Goal: Task Accomplishment & Management: Manage account settings

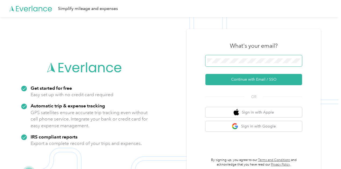
click at [205, 74] on button "Continue with Email / SSO" at bounding box center [253, 79] width 97 height 11
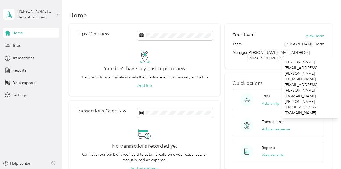
click at [316, 56] on span "+ 3 more" at bounding box center [318, 58] width 14 height 5
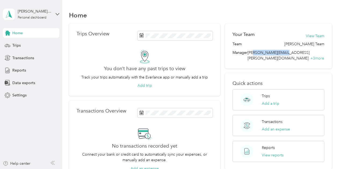
drag, startPoint x: 254, startPoint y: 52, endPoint x: 289, endPoint y: 55, distance: 34.7
click at [289, 54] on span "[PERSON_NAME][EMAIL_ADDRESS][PERSON_NAME][DOMAIN_NAME]" at bounding box center [279, 55] width 62 height 10
click at [292, 65] on div "Your Team View Team Team [PERSON_NAME] Team Manager [PERSON_NAME][EMAIL_ADDRESS…" at bounding box center [278, 131] width 107 height 215
click at [24, 46] on div "Trips" at bounding box center [31, 46] width 56 height 10
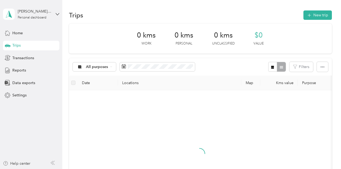
click at [224, 80] on th "Locations" at bounding box center [180, 83] width 124 height 15
click at [187, 85] on th "Locations" at bounding box center [180, 83] width 124 height 15
click at [22, 58] on span "Transactions" at bounding box center [23, 58] width 22 height 6
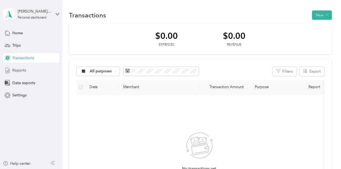
click at [18, 71] on span "Reports" at bounding box center [19, 71] width 14 height 6
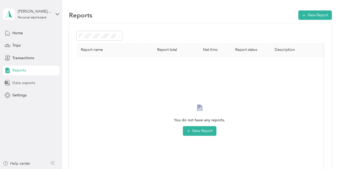
click at [23, 82] on span "Data exports" at bounding box center [23, 83] width 23 height 6
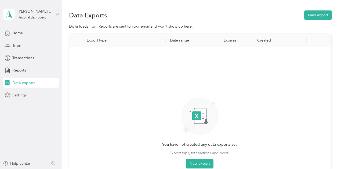
click at [20, 94] on span "Settings" at bounding box center [19, 96] width 14 height 6
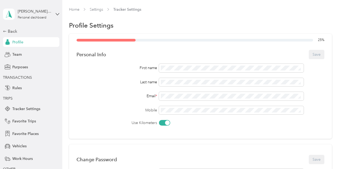
click at [194, 55] on div "Personal Info Save" at bounding box center [201, 54] width 248 height 11
click at [113, 124] on label "Use Kilometers" at bounding box center [117, 123] width 81 height 6
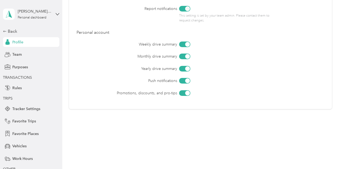
scroll to position [263, 0]
click at [186, 93] on div at bounding box center [187, 92] width 5 height 5
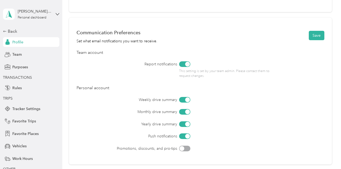
scroll to position [183, 0]
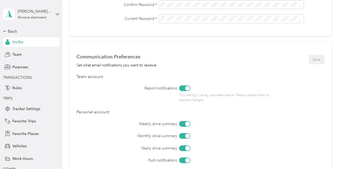
click at [294, 80] on div "Team account" at bounding box center [201, 77] width 248 height 6
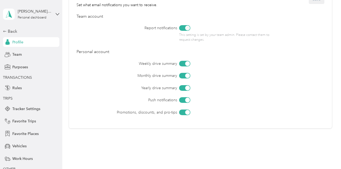
scroll to position [237, 0]
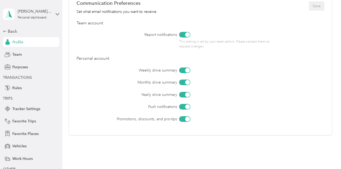
click at [183, 119] on div at bounding box center [184, 120] width 11 height 6
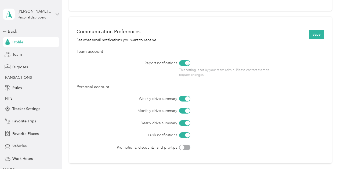
scroll to position [183, 0]
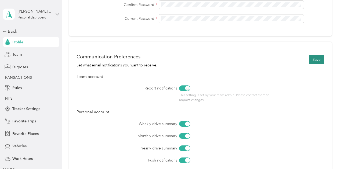
click at [315, 62] on button "Save" at bounding box center [317, 59] width 16 height 9
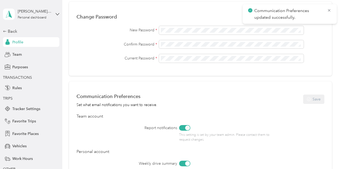
scroll to position [102, 0]
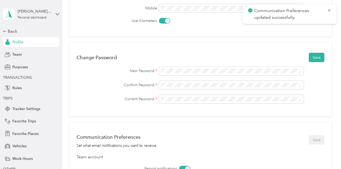
click at [178, 40] on div "25 % Personal Info Save First name Last name Email * Mobile Use Kilometers Chan…" at bounding box center [200, 104] width 263 height 344
click at [317, 59] on button "Save" at bounding box center [317, 57] width 16 height 9
click at [307, 12] on span "C" at bounding box center [309, 11] width 12 height 7
drag, startPoint x: 231, startPoint y: 66, endPoint x: 228, endPoint y: 67, distance: 3.1
click at [229, 67] on div "Change Password Save New Password * Confirm Password * Current Password *" at bounding box center [200, 79] width 263 height 74
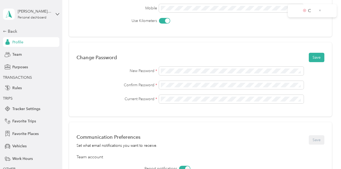
click at [190, 53] on div "Change Password Save" at bounding box center [201, 57] width 248 height 11
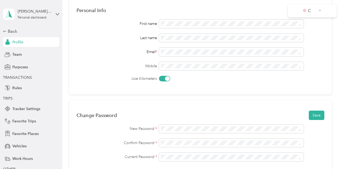
scroll to position [54, 0]
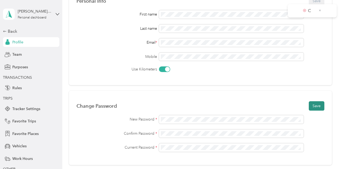
click at [317, 106] on button "Save" at bounding box center [317, 106] width 16 height 9
click at [310, 10] on p "C" at bounding box center [311, 11] width 7 height 7
click at [319, 10] on icon at bounding box center [320, 10] width 3 height 5
click at [320, 10] on icon at bounding box center [320, 10] width 2 height 2
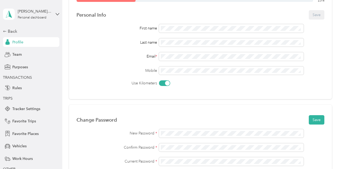
scroll to position [81, 0]
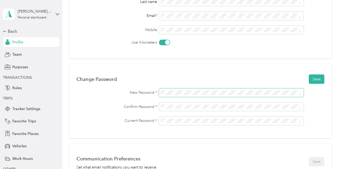
click at [119, 86] on div "Change Password Save New Password * Confirm Password * Current Password *" at bounding box center [200, 101] width 263 height 74
click at [309, 75] on button "Save" at bounding box center [317, 79] width 16 height 9
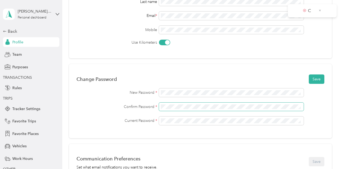
click at [140, 108] on div "Confirm Password *" at bounding box center [201, 107] width 248 height 9
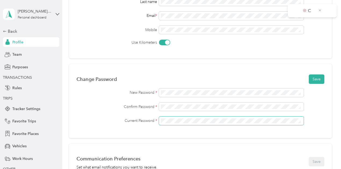
click at [61, 117] on section "charles.boivin@convergint.com Personal dashboard Back Profile Team Purposes TRA…" at bounding box center [169, 84] width 338 height 169
click at [315, 77] on button "Save" at bounding box center [317, 79] width 16 height 9
click at [309, 12] on p "C" at bounding box center [311, 11] width 7 height 7
click at [227, 71] on div "Change Password Save New Password * Confirm Password * Current Password *" at bounding box center [200, 101] width 263 height 74
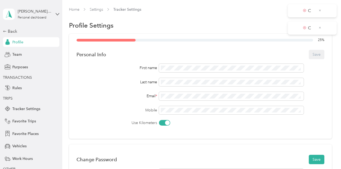
click at [39, 49] on div "Back Profile Team Purposes TRANSACTIONS Rules TRIPS Tracker Settings Favorite T…" at bounding box center [31, 106] width 56 height 157
click at [30, 52] on div "Team" at bounding box center [31, 55] width 56 height 10
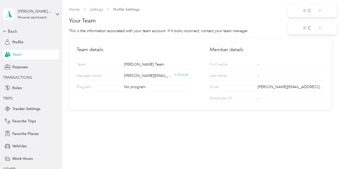
click at [161, 142] on div "Home Settings Profile Settings Your Team This is the information associated wit…" at bounding box center [200, 84] width 276 height 169
click at [222, 66] on p "First name" at bounding box center [230, 65] width 41 height 7
click at [224, 80] on p "Last name" at bounding box center [230, 76] width 41 height 7
drag, startPoint x: 219, startPoint y: 121, endPoint x: 159, endPoint y: 117, distance: 60.3
click at [219, 121] on div "Home Settings Profile Settings Your Team This is the information associated wit…" at bounding box center [200, 84] width 276 height 169
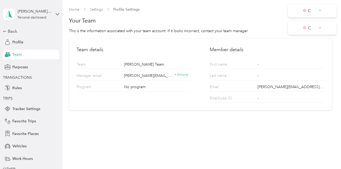
click at [143, 87] on div "No program" at bounding box center [157, 87] width 67 height 7
click at [183, 74] on span "+ 3 more" at bounding box center [181, 75] width 14 height 5
click at [148, 109] on div "Team details Team Geoff O'Leary's Team Manager email james.ellingson@convergint…" at bounding box center [200, 75] width 263 height 72
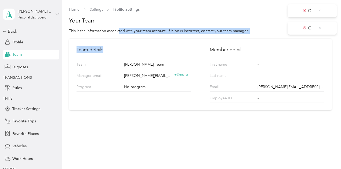
drag, startPoint x: 120, startPoint y: 30, endPoint x: 200, endPoint y: 35, distance: 80.2
click at [199, 36] on section "Home Settings Profile Settings Your Team This is the information associated wit…" at bounding box center [200, 59] width 263 height 104
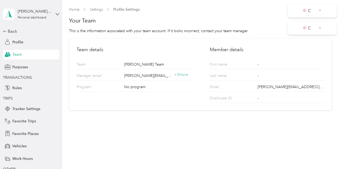
click at [205, 34] on section "Home Settings Profile Settings Your Team This is the information associated wit…" at bounding box center [200, 59] width 263 height 104
click at [218, 64] on p "First name" at bounding box center [230, 65] width 41 height 7
drag, startPoint x: 224, startPoint y: 74, endPoint x: 225, endPoint y: 77, distance: 3.4
click at [224, 74] on p "Last name" at bounding box center [230, 76] width 41 height 7
drag, startPoint x: 225, startPoint y: 77, endPoint x: 226, endPoint y: 85, distance: 8.1
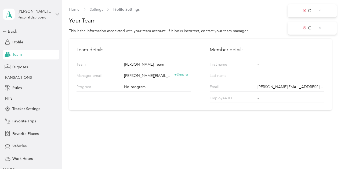
click at [225, 77] on p "Last name" at bounding box center [230, 76] width 41 height 7
drag, startPoint x: 226, startPoint y: 88, endPoint x: 227, endPoint y: 92, distance: 4.1
click at [226, 90] on p "Email" at bounding box center [230, 87] width 41 height 7
click at [19, 67] on span "Purposes" at bounding box center [20, 67] width 16 height 6
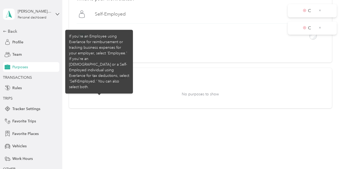
scroll to position [45, 0]
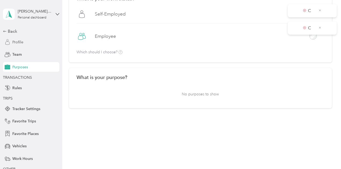
click at [24, 40] on div "Profile" at bounding box center [31, 42] width 56 height 10
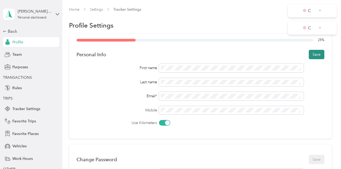
click at [317, 55] on button "Save" at bounding box center [317, 54] width 16 height 9
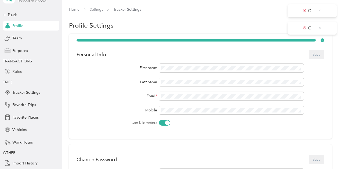
scroll to position [27, 0]
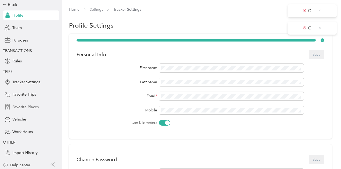
click at [36, 107] on div "Favorite Places" at bounding box center [31, 107] width 56 height 10
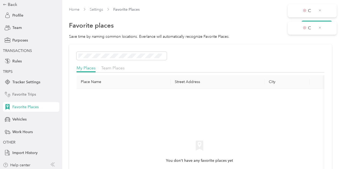
click at [28, 96] on span "Favorite Trips" at bounding box center [24, 95] width 24 height 6
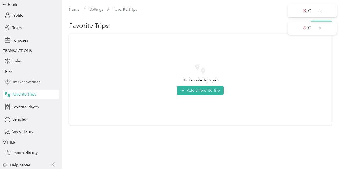
click at [30, 83] on span "Tracker Settings" at bounding box center [26, 83] width 28 height 6
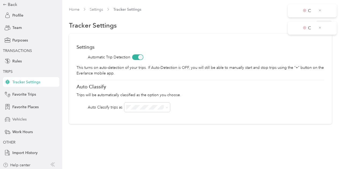
click at [20, 118] on span "Vehicles" at bounding box center [19, 120] width 14 height 6
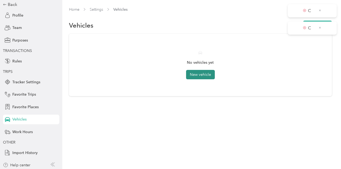
click at [202, 76] on button "New vehicle" at bounding box center [200, 74] width 29 height 9
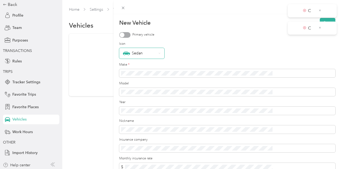
click at [157, 51] on div "Sedan" at bounding box center [140, 53] width 34 height 7
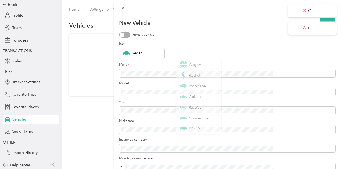
click at [266, 45] on label "Icon" at bounding box center [227, 44] width 216 height 5
click at [131, 35] on div at bounding box center [124, 35] width 11 height 6
click at [211, 59] on form "New Vehicle Save Primary vehicle Icon Sedan Make * Model Year Nickname Insuranc…" at bounding box center [227, 111] width 216 height 187
click at [138, 77] on div "New Vehicle Save Primary vehicle Icon Sedan Make * Model Year Nickname Insuranc…" at bounding box center [170, 84] width 341 height 169
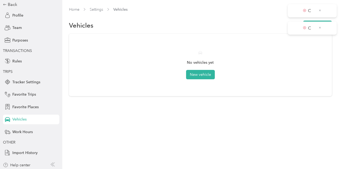
click at [96, 158] on div "Home Settings Vehicles Vehicles New vehicle No vehicles yet New vehicle" at bounding box center [200, 84] width 276 height 169
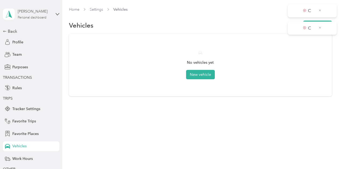
click at [47, 17] on div "Charles Boivin Personal dashboard" at bounding box center [35, 14] width 34 height 11
click at [145, 22] on div "Vehicles New vehicle" at bounding box center [200, 25] width 263 height 11
click at [98, 11] on link "Settings" at bounding box center [96, 9] width 13 height 5
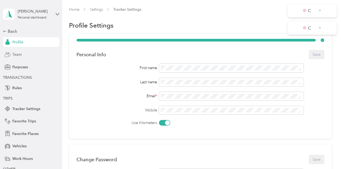
click at [23, 56] on div "Team" at bounding box center [31, 55] width 56 height 10
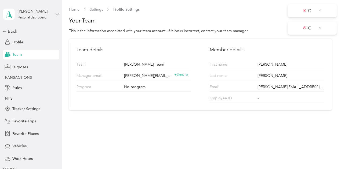
drag, startPoint x: 234, startPoint y: 46, endPoint x: 240, endPoint y: 49, distance: 6.1
click at [240, 49] on div "Team details Team Geoff O'Leary's Team Manager email james.ellingson@convergint…" at bounding box center [200, 75] width 263 height 72
click at [258, 61] on div "First name Charles" at bounding box center [267, 63] width 114 height 11
click at [254, 78] on div "Last name Boivin" at bounding box center [267, 74] width 114 height 11
click at [247, 96] on p "Employee ID" at bounding box center [230, 99] width 41 height 7
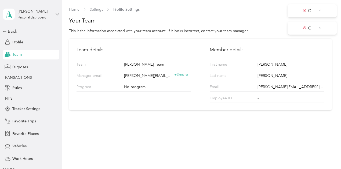
click at [233, 95] on div "Employee ID -" at bounding box center [267, 97] width 114 height 11
click at [146, 87] on div "No program" at bounding box center [157, 87] width 67 height 7
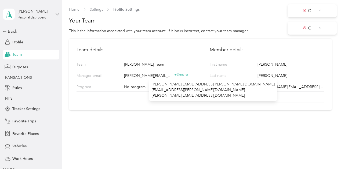
click at [185, 78] on body "C C Charles Boivin Personal dashboard Back Profile Team Purposes TRANSACTIONS R…" at bounding box center [169, 84] width 338 height 169
click at [108, 138] on div "Home Settings Profile Settings Your Team This is the information associated wit…" at bounding box center [200, 84] width 276 height 169
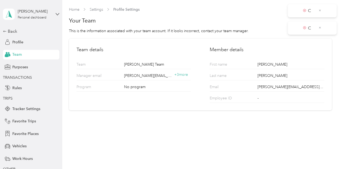
click at [172, 136] on div "Home Settings Profile Settings Your Team This is the information associated wit…" at bounding box center [200, 84] width 276 height 169
